Goal: Task Accomplishment & Management: Use online tool/utility

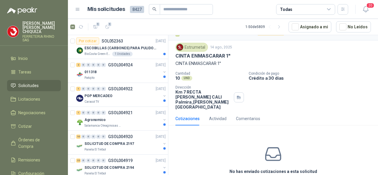
scroll to position [30, 0]
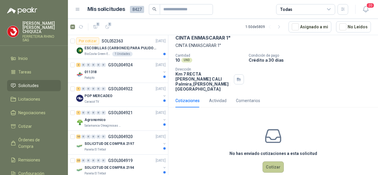
click at [266, 162] on button "Cotizar" at bounding box center [273, 167] width 21 height 11
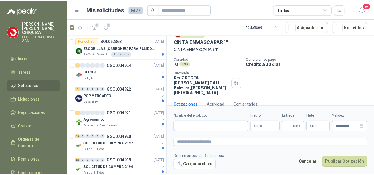
scroll to position [25, 0]
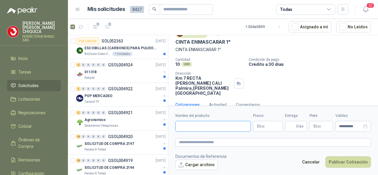
click at [190, 130] on input "Nombre del producto" at bounding box center [213, 126] width 75 height 11
paste input "**********"
type input "**********"
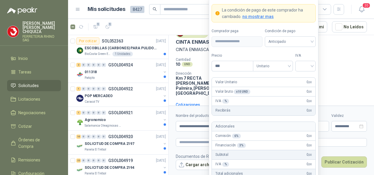
scroll to position [30, 0]
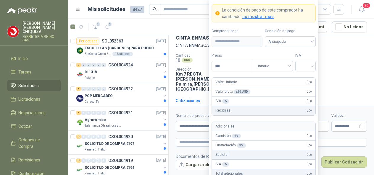
click at [274, 125] on body "[PERSON_NAME] FERRETERIA RHINO SAS Inicio Tareas Solicitudes Licitaciones Negoc…" at bounding box center [187, 87] width 374 height 175
click at [313, 68] on div at bounding box center [305, 66] width 20 height 11
type input "*******"
click at [302, 80] on div "19%" at bounding box center [305, 79] width 11 height 7
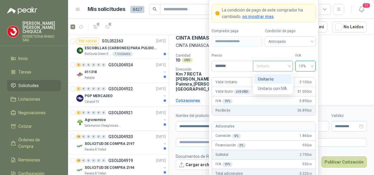
click at [288, 69] on span "Unitario" at bounding box center [272, 66] width 33 height 9
click at [273, 82] on div "Unitario" at bounding box center [273, 79] width 38 height 9
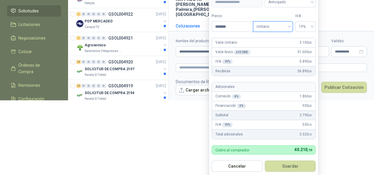
scroll to position [76, 0]
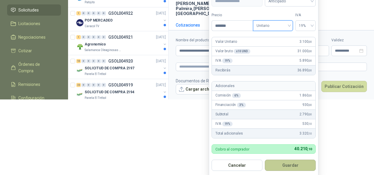
click at [291, 163] on button "Guardar" at bounding box center [290, 165] width 51 height 11
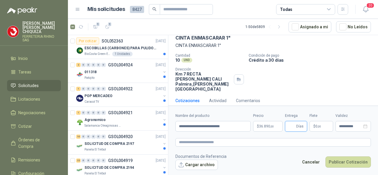
scroll to position [25, 0]
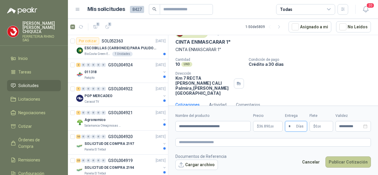
type input "*"
click at [338, 160] on button "Publicar Cotización" at bounding box center [349, 162] width 46 height 11
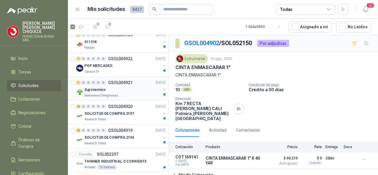
scroll to position [59, 0]
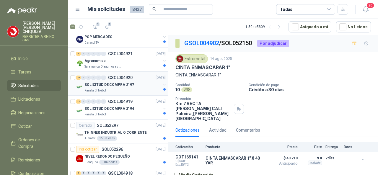
click at [122, 76] on p "GSOL004920" at bounding box center [120, 78] width 25 height 4
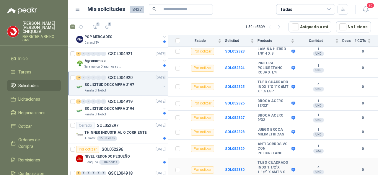
scroll to position [115, 0]
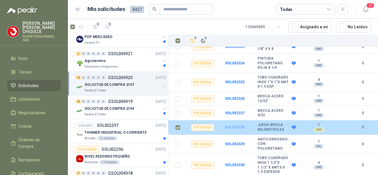
click at [230, 125] on b "SOL052328" at bounding box center [235, 127] width 20 height 4
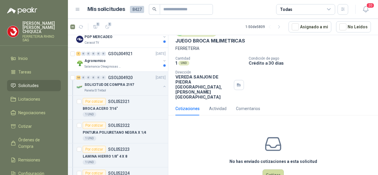
scroll to position [34, 0]
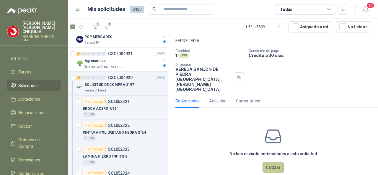
click at [263, 162] on button "Cotizar" at bounding box center [273, 167] width 21 height 11
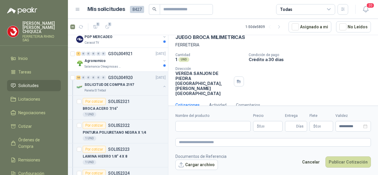
scroll to position [0, 0]
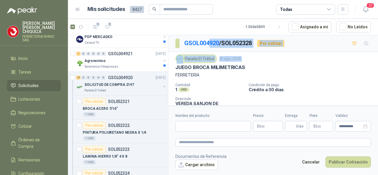
drag, startPoint x: 174, startPoint y: 35, endPoint x: 209, endPoint y: 35, distance: 35.2
click at [209, 35] on div "GSOL004920 / SOL052328 Por cotizar Panela El Trébol [DATE] JUEGO BROCA MILIMETR…" at bounding box center [274, 91] width 210 height 112
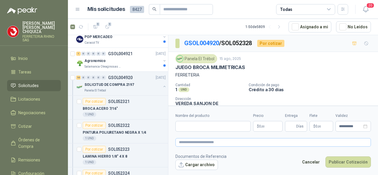
drag, startPoint x: 239, startPoint y: 78, endPoint x: 180, endPoint y: 144, distance: 89.0
click at [239, 79] on div "Panela El Trébol [DATE] JUEGO BROCA MILIMETRICAS FERRETERIA Cantidad 1 UND  Co…" at bounding box center [274, 90] width 196 height 72
click at [188, 128] on input "Nombre del producto" at bounding box center [213, 126] width 75 height 11
paste input "**********"
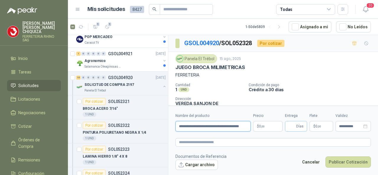
type input "**********"
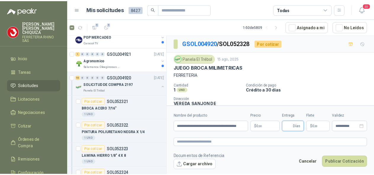
scroll to position [0, 0]
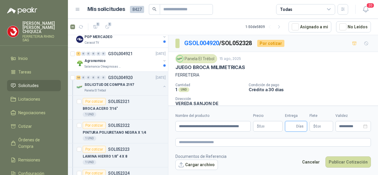
click at [292, 127] on input "Entrega" at bounding box center [292, 127] width 7 height 10
type input "*"
click at [260, 130] on body "[PERSON_NAME] FERRETERIA RHINO SAS Inicio Tareas Solicitudes Licitaciones Negoc…" at bounding box center [189, 87] width 378 height 175
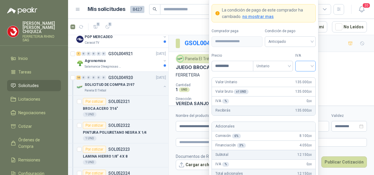
type input "*********"
click at [310, 67] on input "search" at bounding box center [305, 65] width 13 height 9
click at [298, 81] on div "19%" at bounding box center [305, 79] width 18 height 9
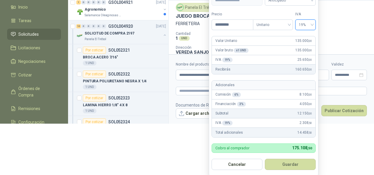
scroll to position [54, 0]
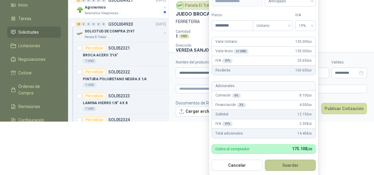
click at [302, 163] on button "Guardar" at bounding box center [290, 165] width 51 height 11
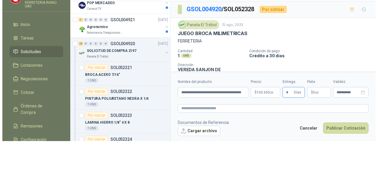
scroll to position [0, 0]
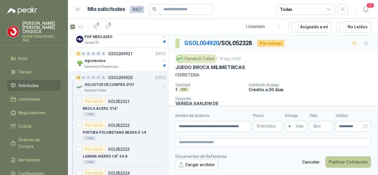
click at [341, 159] on button "Publicar Cotización" at bounding box center [349, 162] width 46 height 11
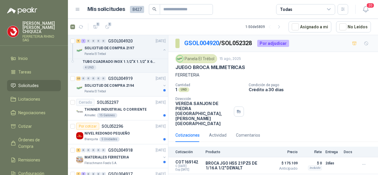
scroll to position [325, 0]
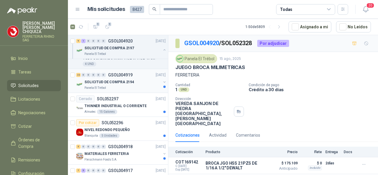
click at [120, 73] on p "GSOL004919" at bounding box center [120, 75] width 25 height 4
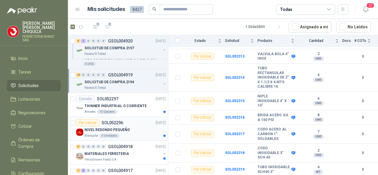
scroll to position [355, 0]
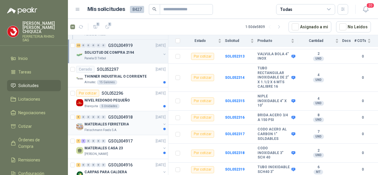
click at [119, 116] on p "GSOL004918" at bounding box center [120, 117] width 25 height 4
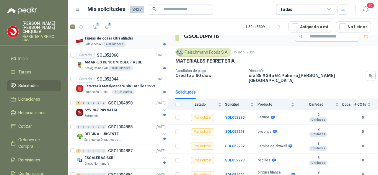
scroll to position [1064, 0]
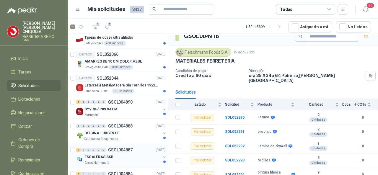
click at [118, 148] on p "GSOL004887" at bounding box center [120, 150] width 25 height 4
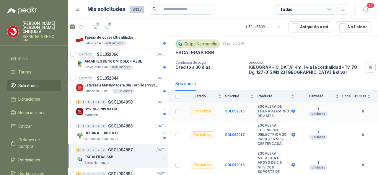
scroll to position [24, 0]
